Goal: Task Accomplishment & Management: Manage account settings

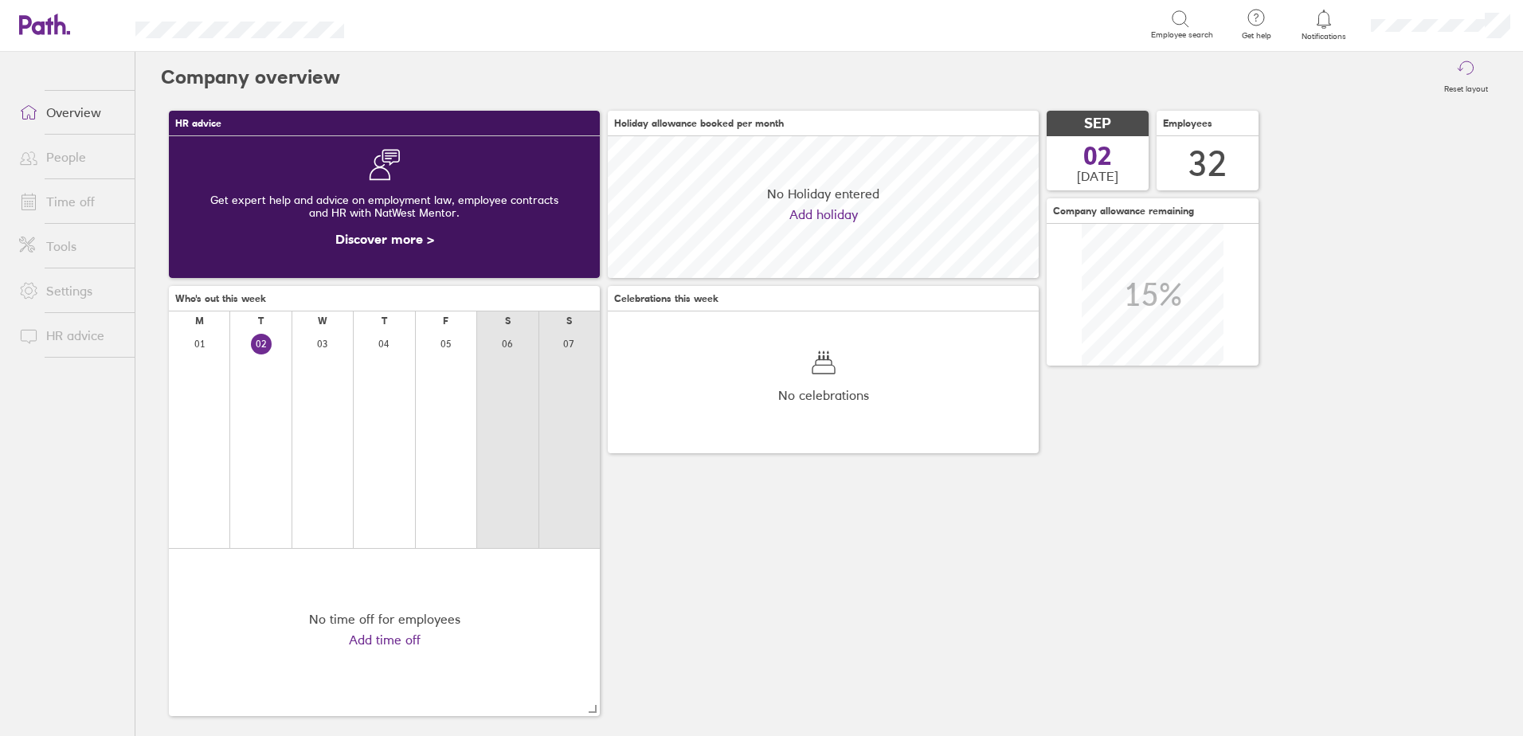
scroll to position [142, 431]
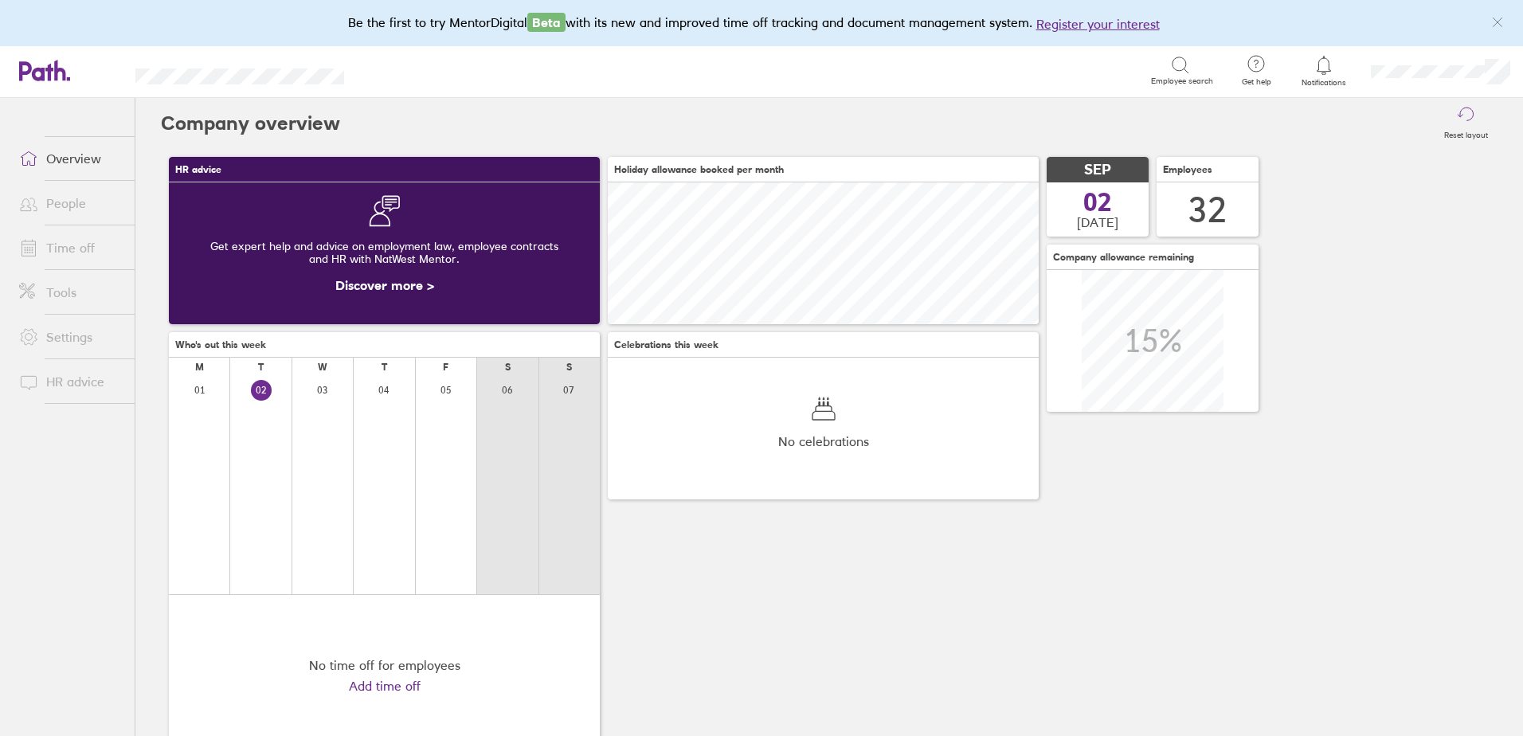
click at [77, 244] on link "Time off" at bounding box center [70, 248] width 128 height 32
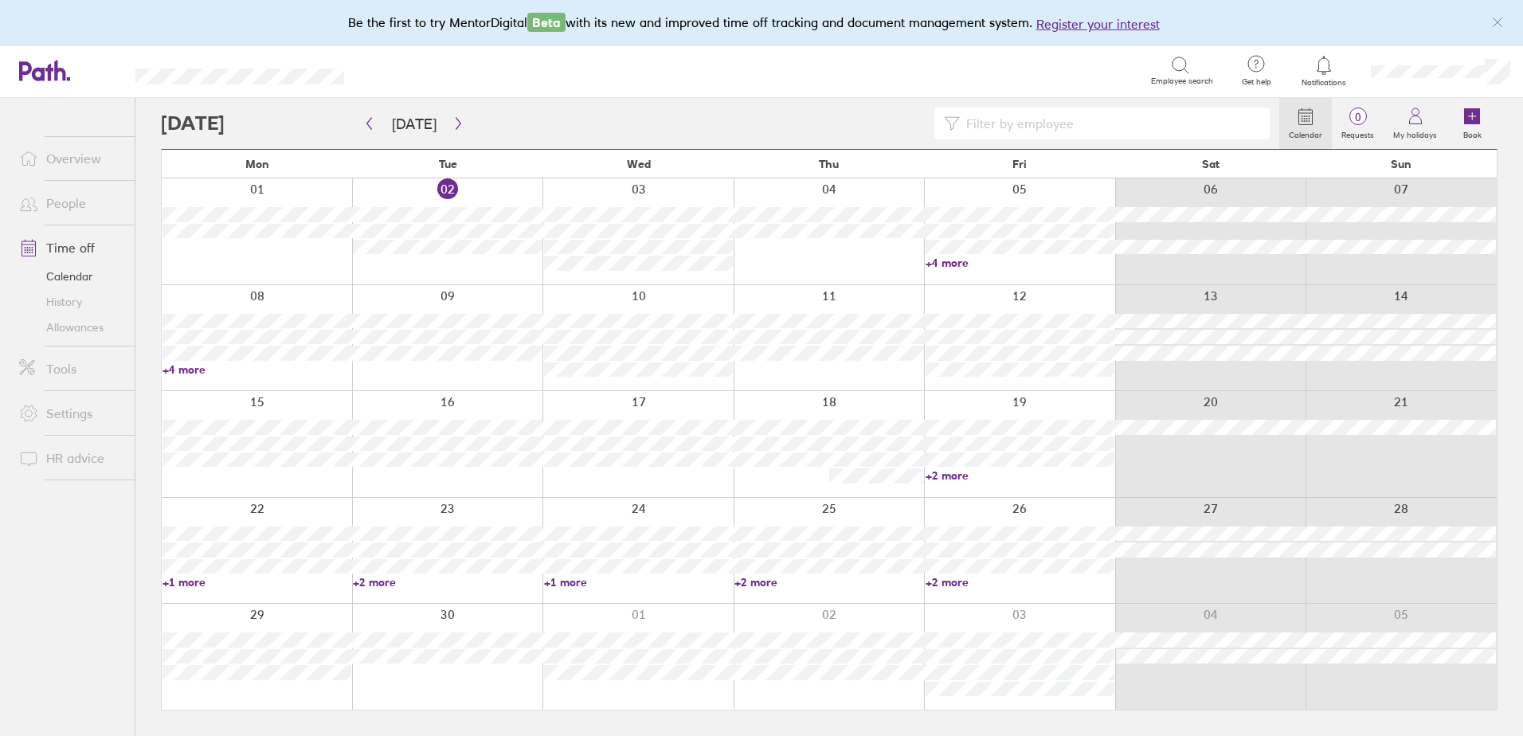
click at [946, 579] on link "+2 more" at bounding box center [1019, 582] width 189 height 14
click at [743, 581] on link "+2 more" at bounding box center [828, 582] width 189 height 14
click at [761, 575] on link "+2 more" at bounding box center [828, 582] width 189 height 14
click at [554, 577] on link "+1 more" at bounding box center [638, 582] width 189 height 14
click at [569, 575] on link "+1 more" at bounding box center [638, 582] width 189 height 14
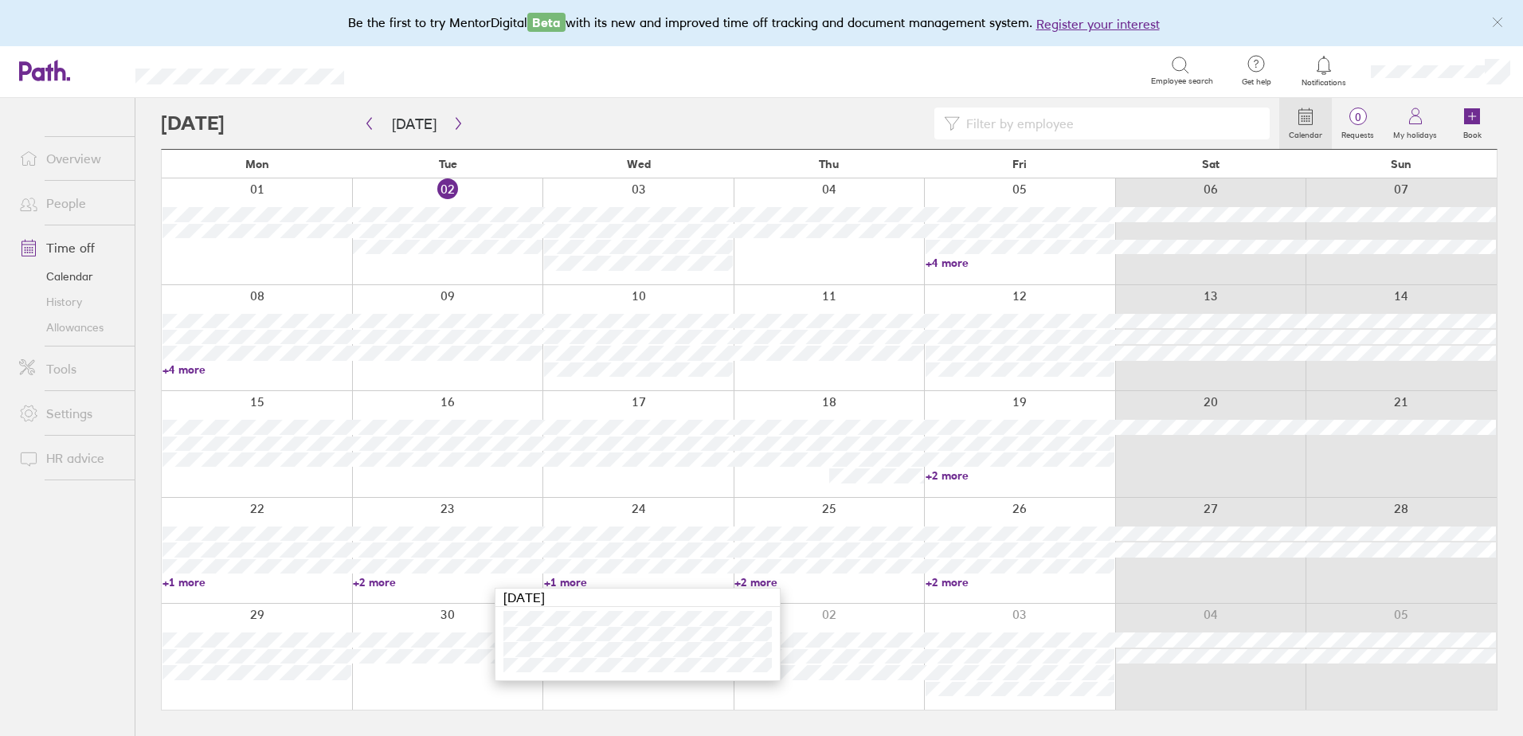
click at [951, 471] on link "+2 more" at bounding box center [1019, 475] width 189 height 14
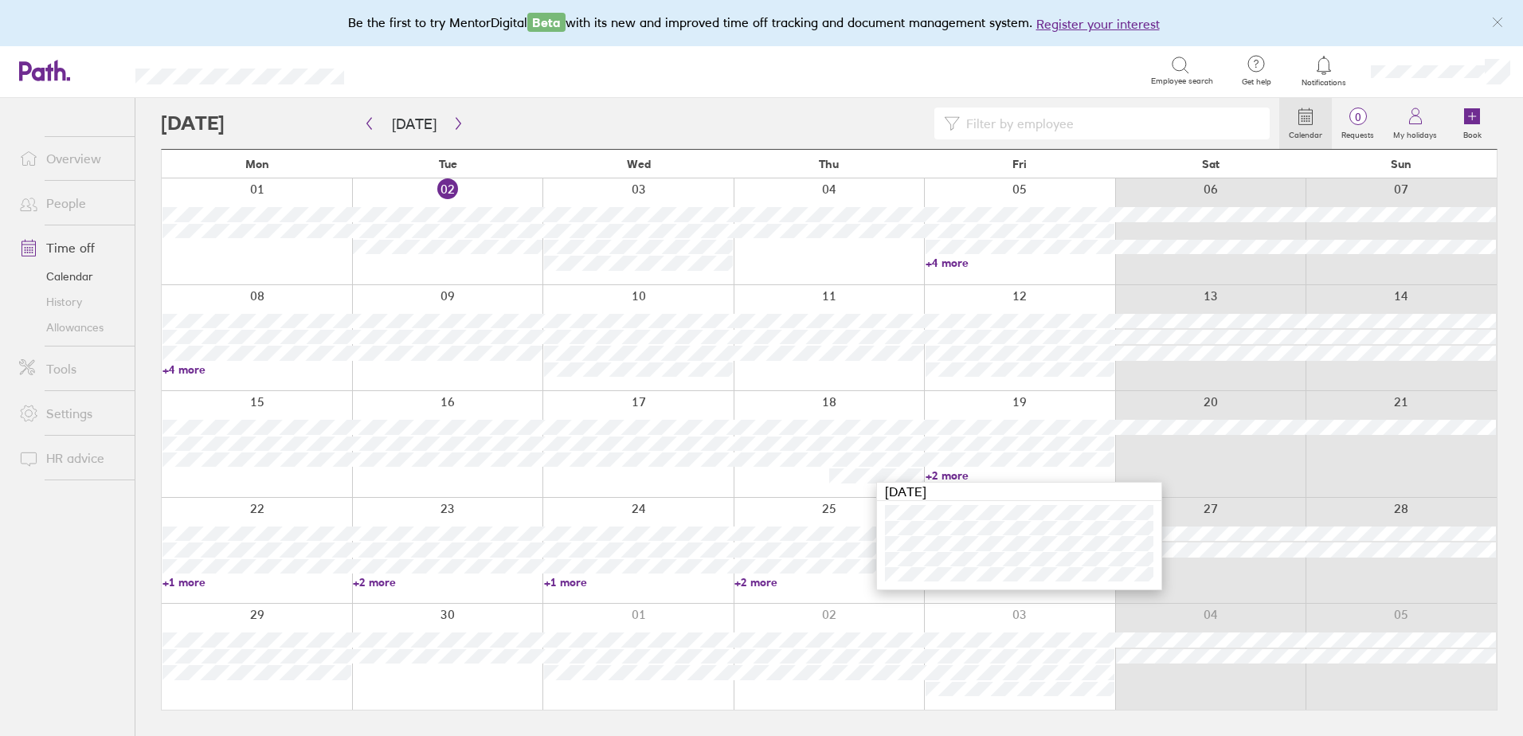
click at [193, 368] on link "+4 more" at bounding box center [256, 369] width 189 height 14
click at [190, 368] on link "+4 more" at bounding box center [256, 369] width 189 height 14
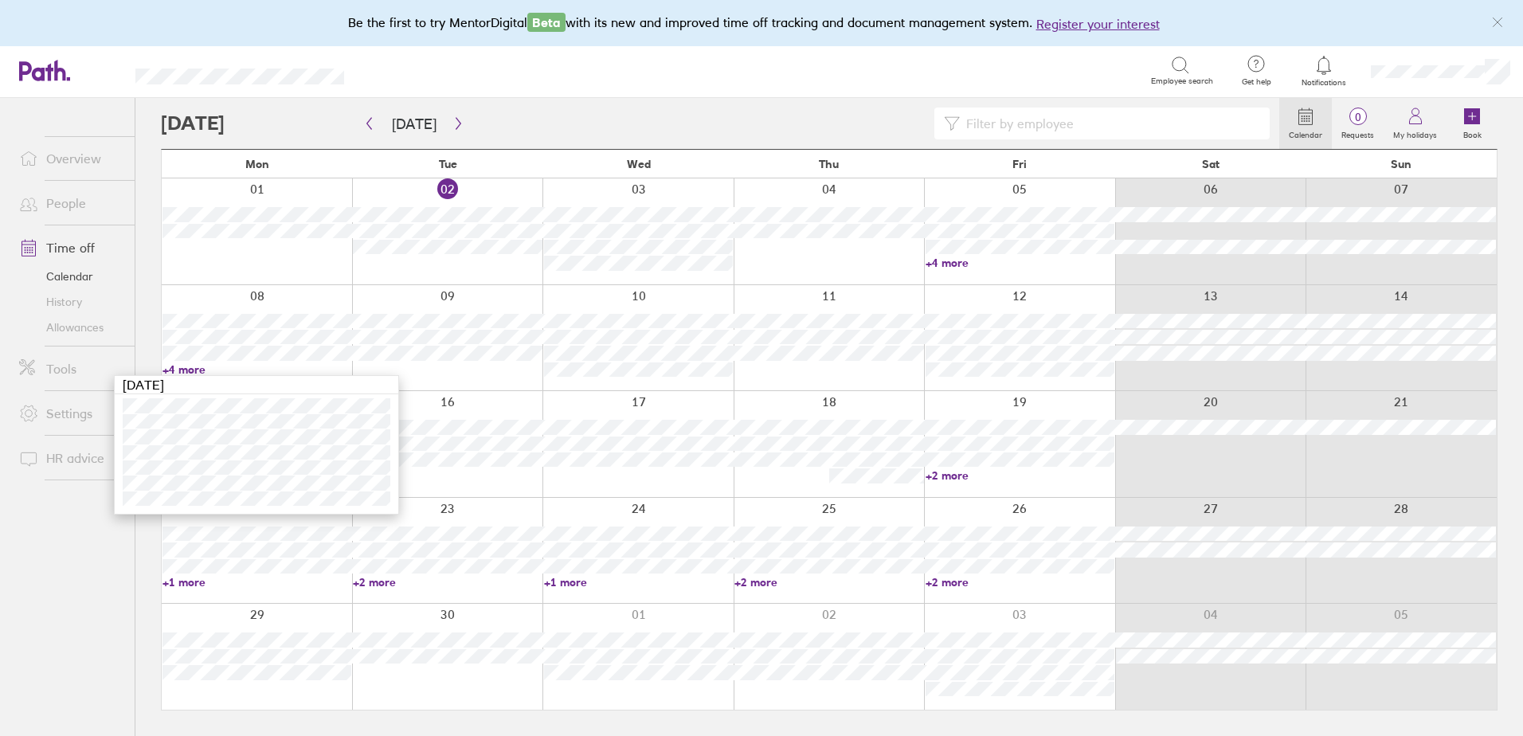
click at [1054, 485] on div at bounding box center [1019, 444] width 191 height 106
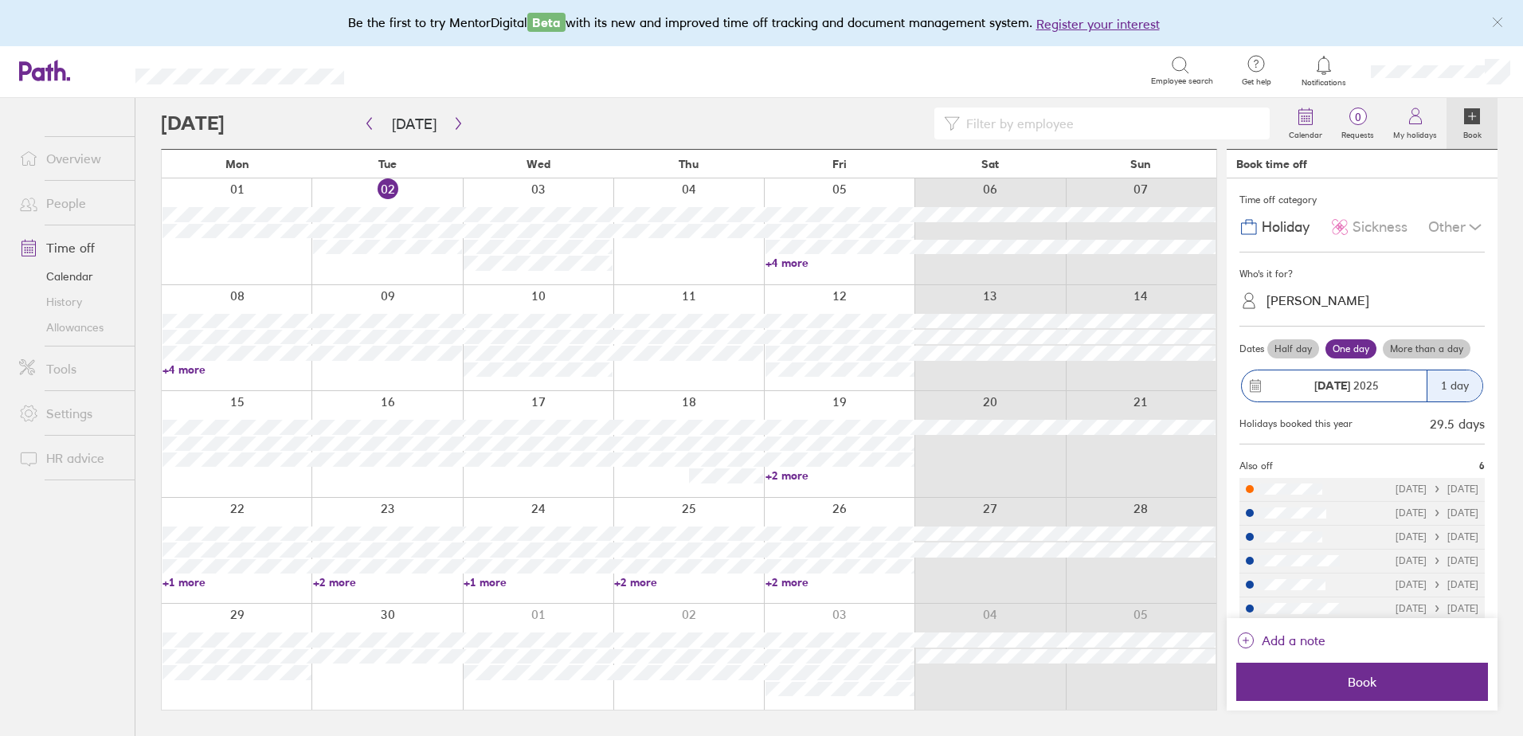
click at [192, 580] on link "+1 more" at bounding box center [236, 582] width 149 height 14
click at [335, 577] on link "+2 more" at bounding box center [387, 582] width 149 height 14
click at [338, 581] on link "+2 more" at bounding box center [387, 582] width 149 height 14
click at [642, 577] on link "+2 more" at bounding box center [688, 582] width 149 height 14
click at [636, 581] on link "+2 more" at bounding box center [688, 582] width 149 height 14
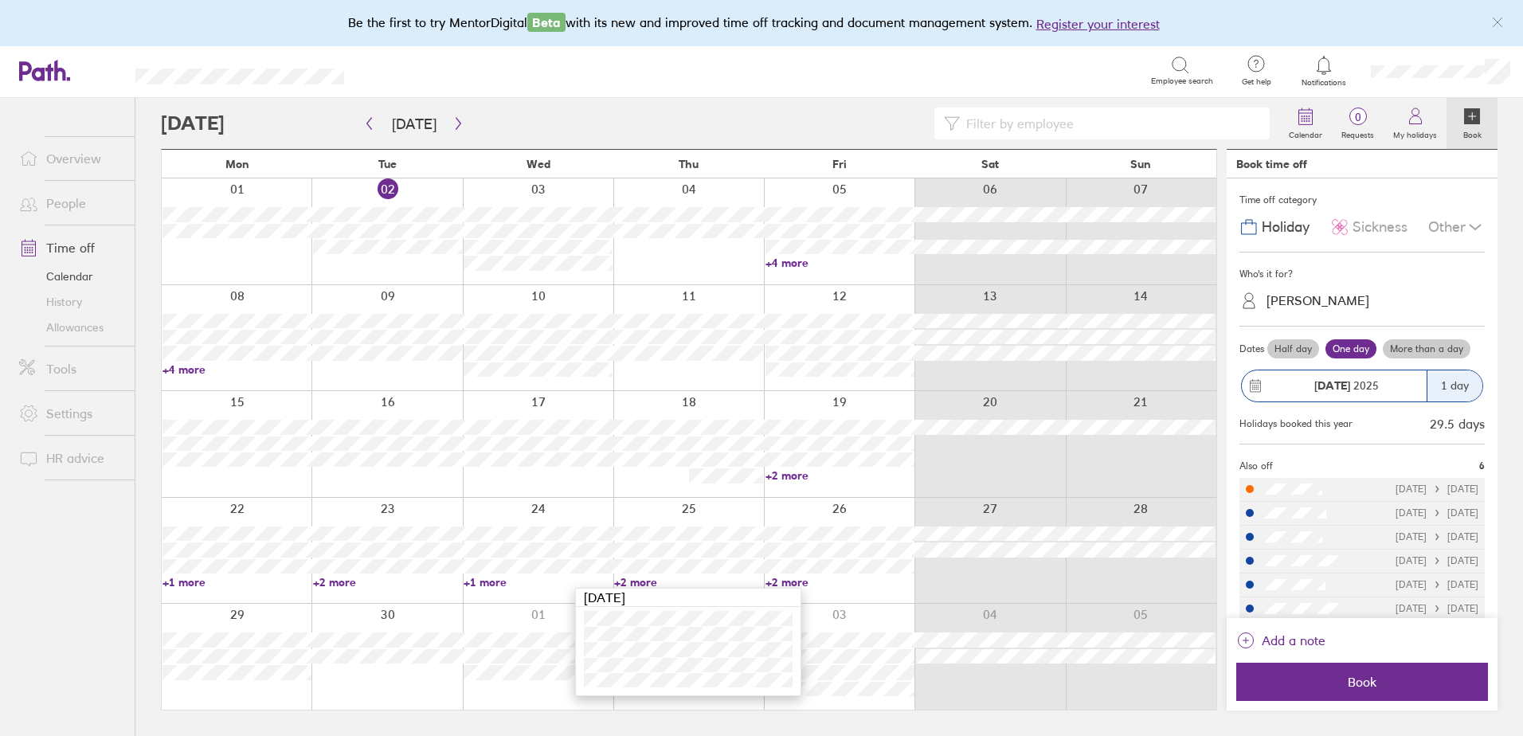
click at [793, 577] on link "+2 more" at bounding box center [839, 582] width 149 height 14
